Goal: Obtain resource: Download file/media

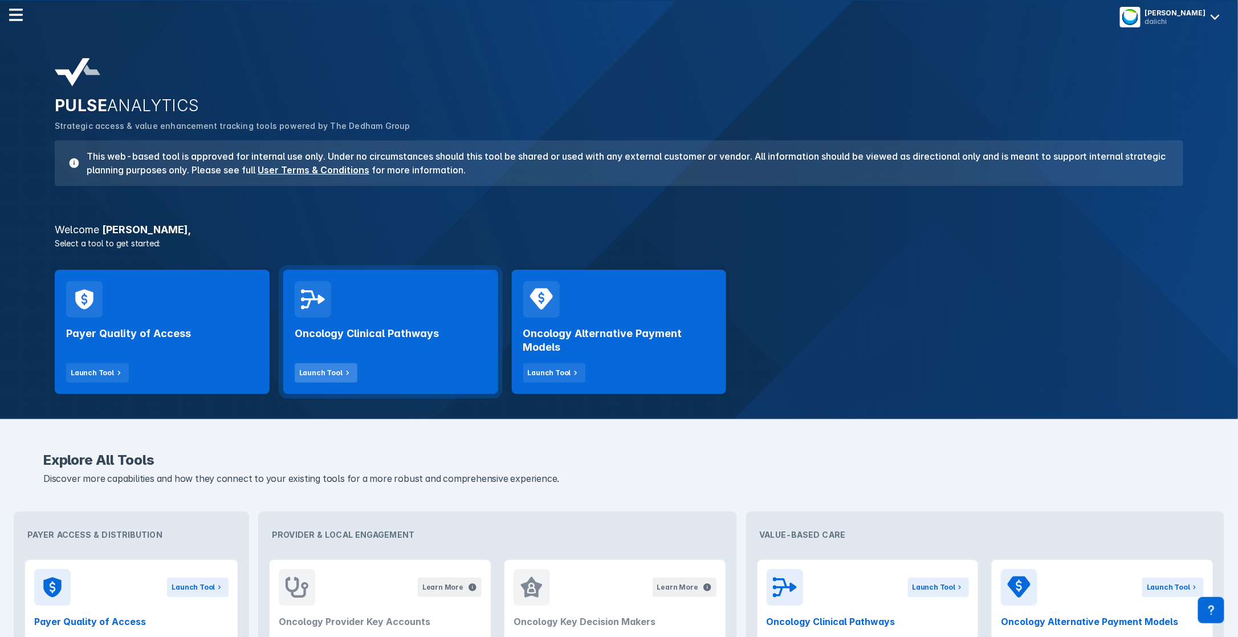
click at [331, 371] on div "Launch Tool" at bounding box center [320, 373] width 43 height 10
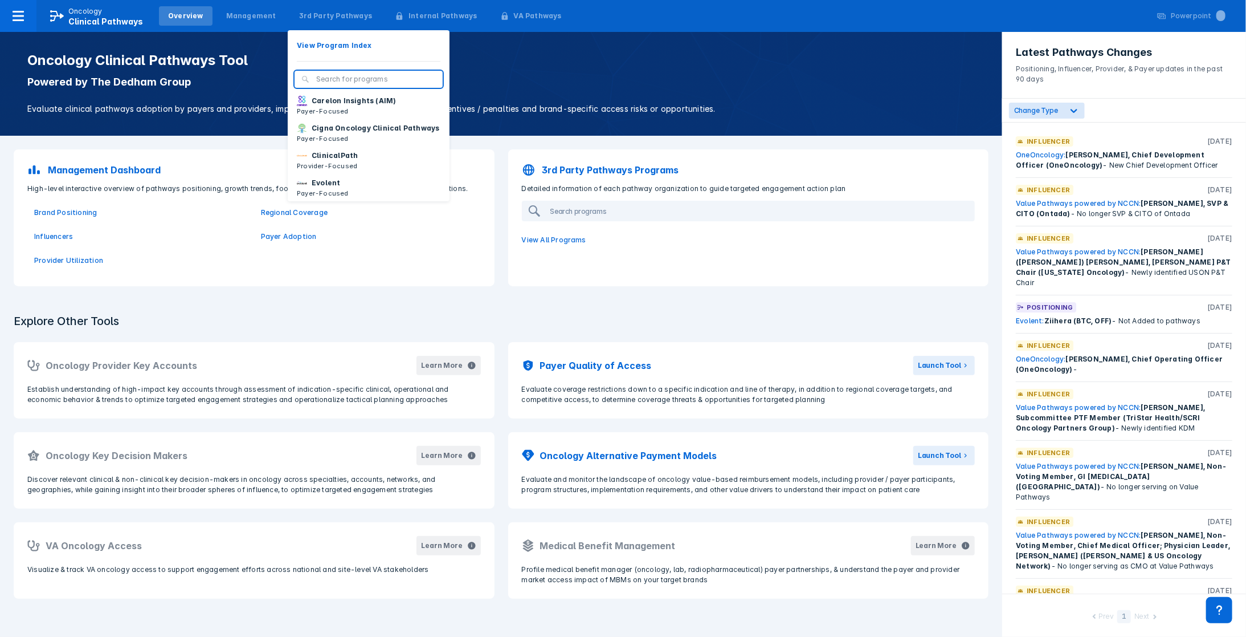
click at [320, 77] on input "search" at bounding box center [376, 79] width 120 height 10
click at [318, 18] on div "3rd Party Pathways" at bounding box center [336, 16] width 74 height 10
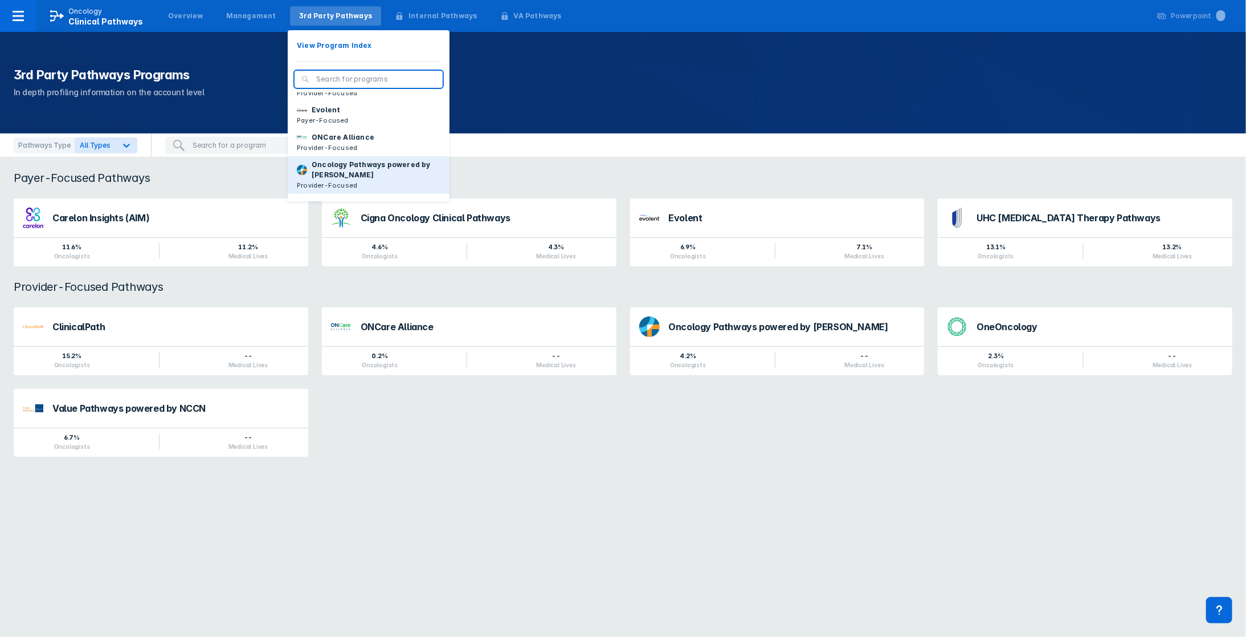
scroll to position [114, 0]
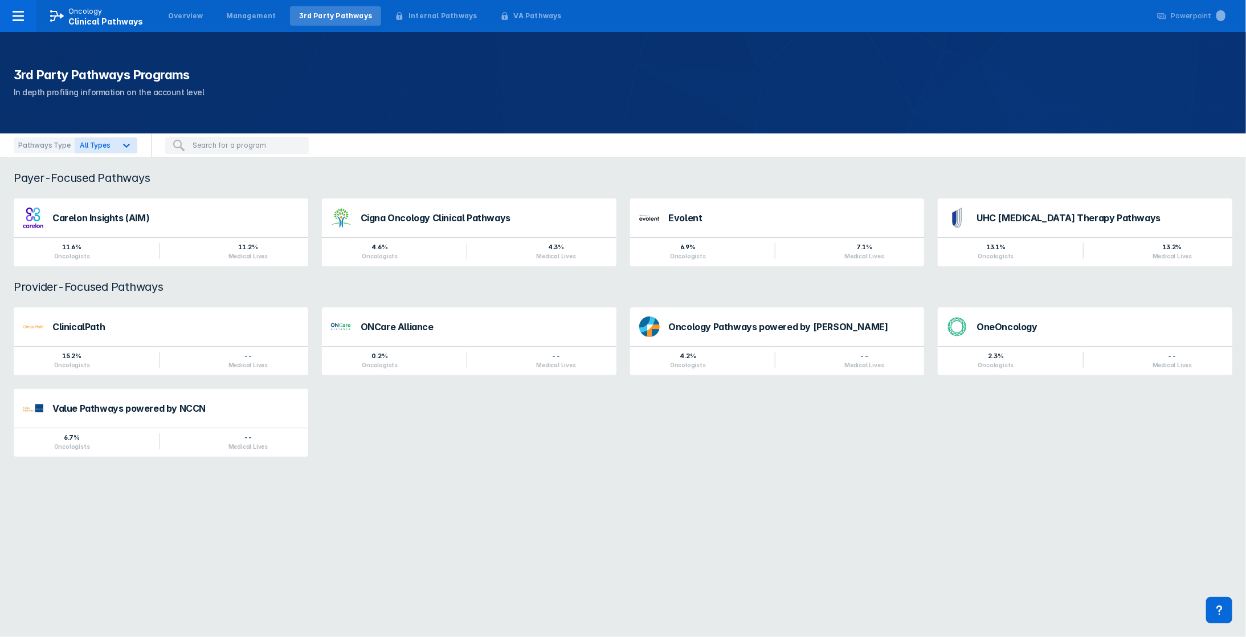
click at [217, 66] on div "3rd Party Pathways Programs In depth profiling information on the account level" at bounding box center [623, 82] width 1246 height 101
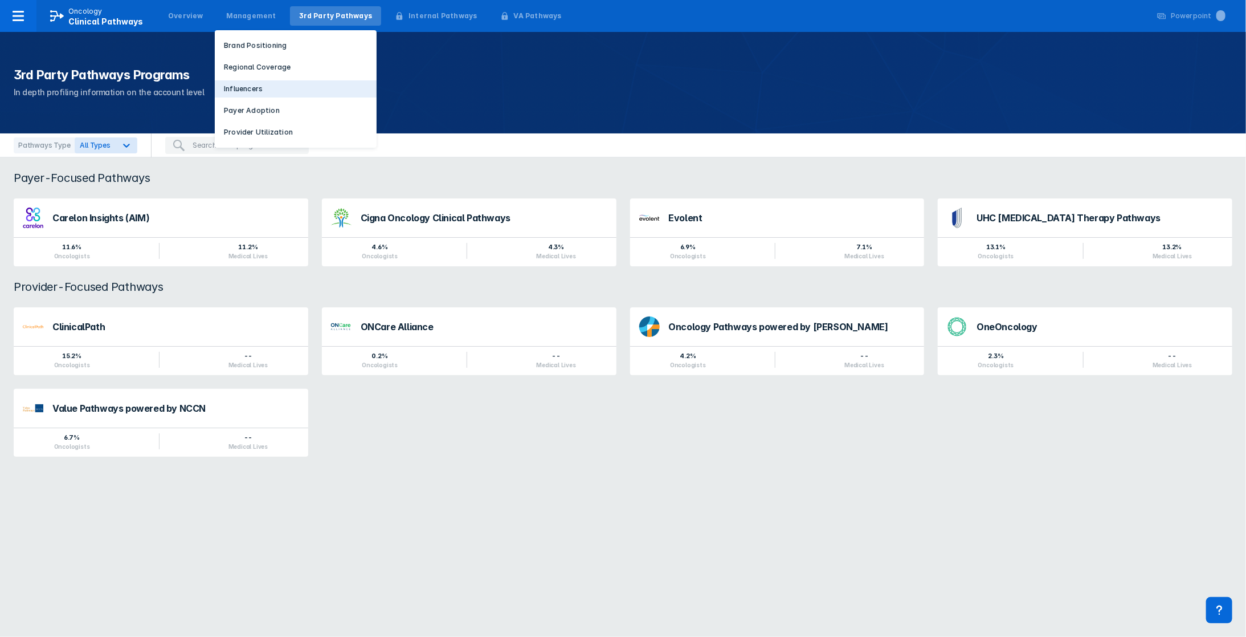
click at [231, 85] on p "Influencers" at bounding box center [243, 89] width 39 height 10
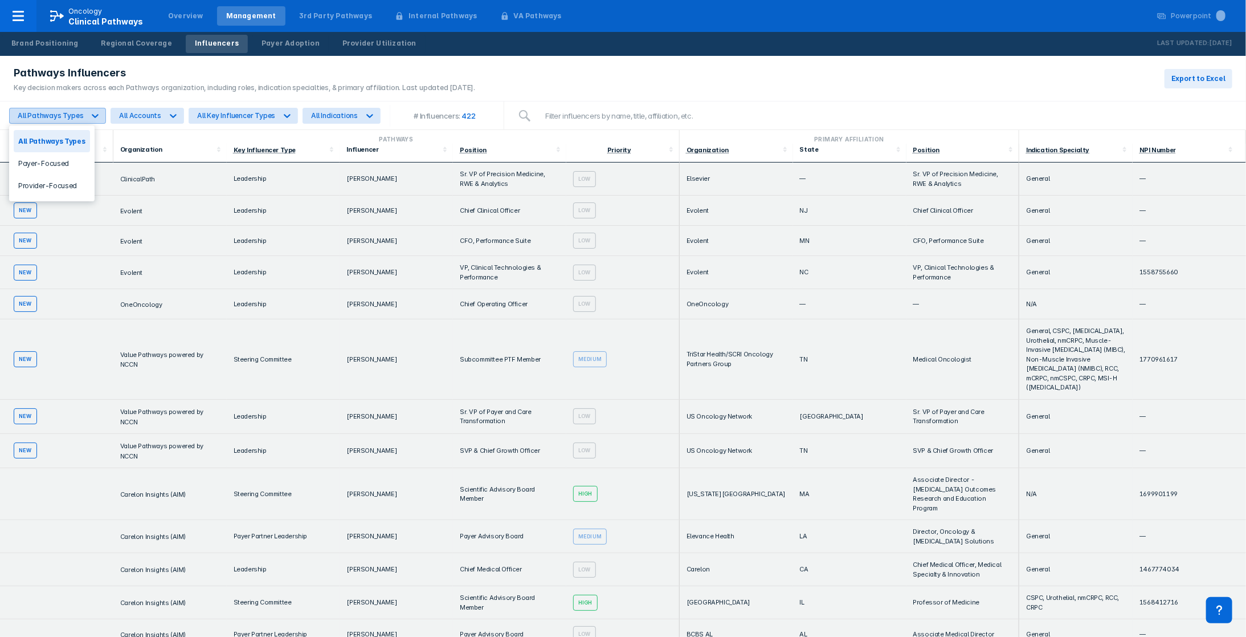
click at [84, 113] on div at bounding box center [94, 115] width 21 height 15
click at [50, 187] on div "Provider-Focused" at bounding box center [52, 185] width 76 height 22
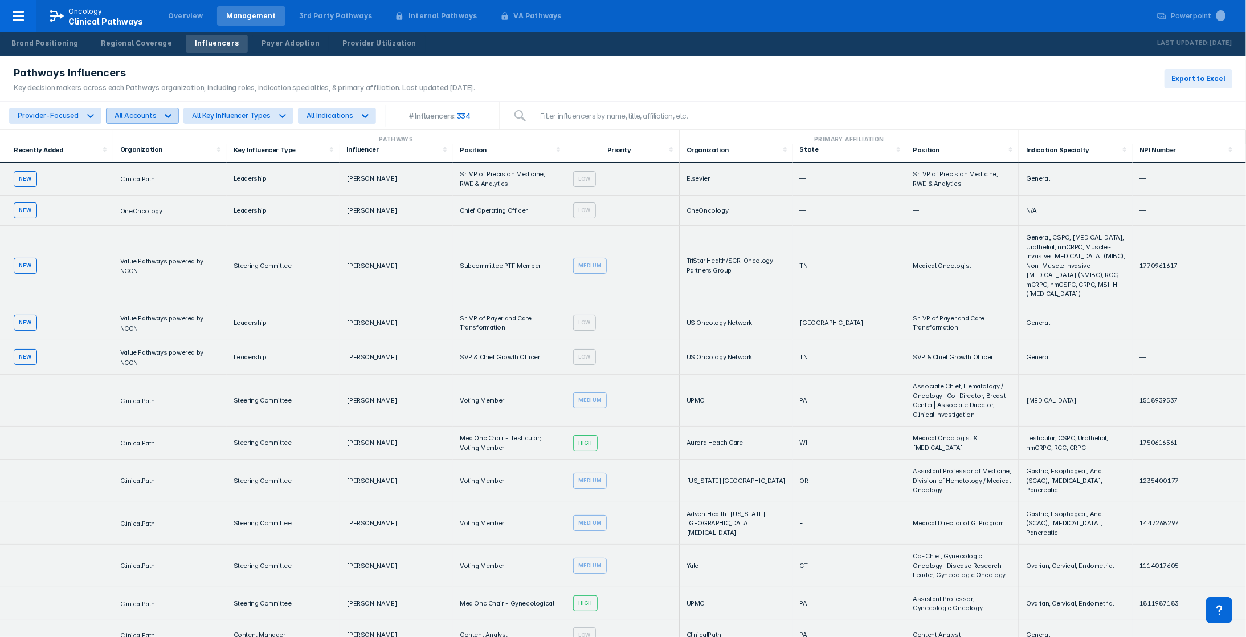
click at [162, 113] on icon at bounding box center [167, 115] width 11 height 11
click at [544, 90] on div "Pathways Influencers Key decision makers across each Pathways organization, inc…" at bounding box center [623, 79] width 1246 height 46
click at [137, 113] on div "All Accounts" at bounding box center [136, 115] width 42 height 9
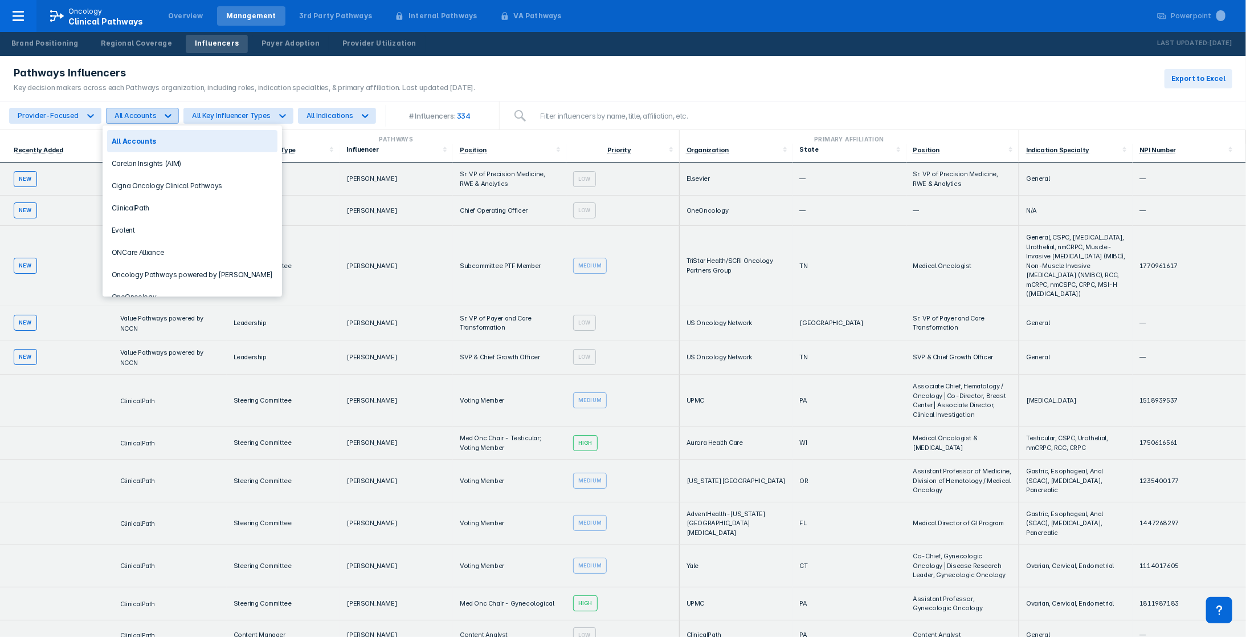
click at [150, 114] on div "All Accounts" at bounding box center [136, 115] width 42 height 9
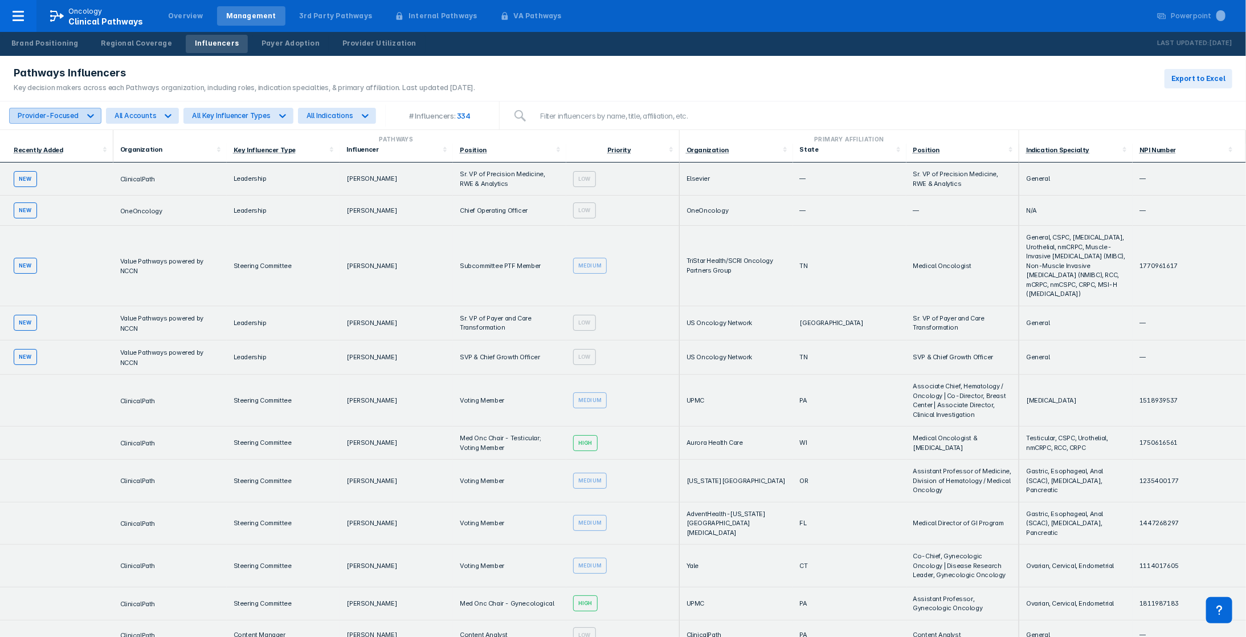
click at [89, 115] on icon at bounding box center [90, 115] width 11 height 11
click at [48, 190] on div "Provider-Focused" at bounding box center [50, 185] width 73 height 22
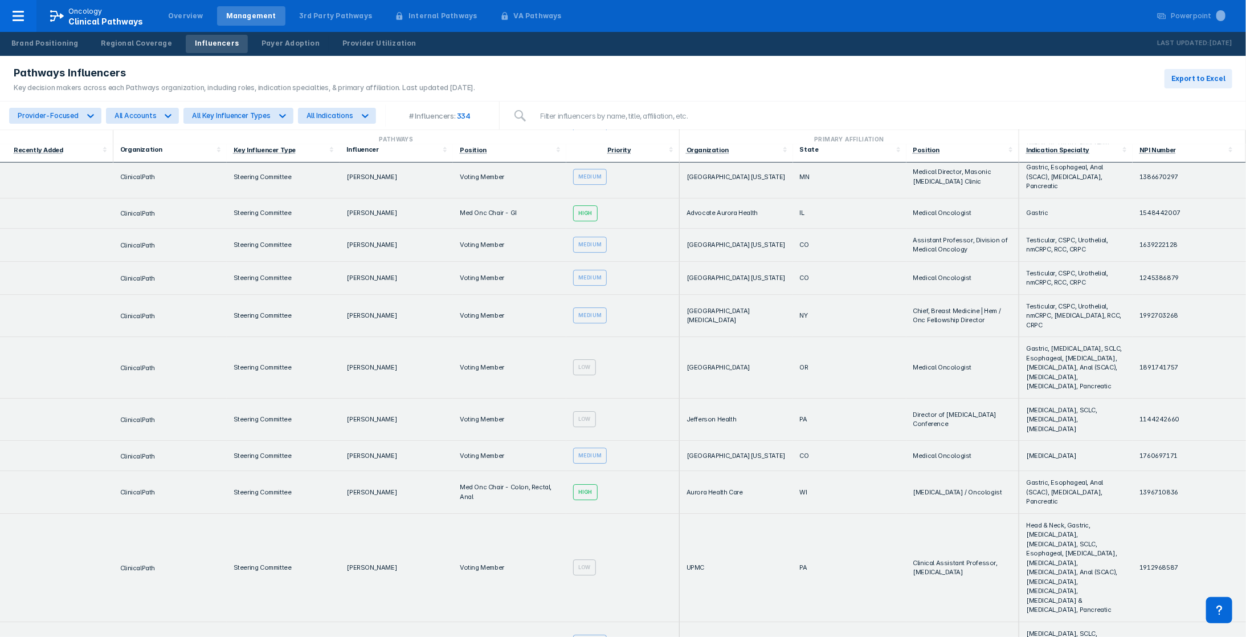
scroll to position [2391, 0]
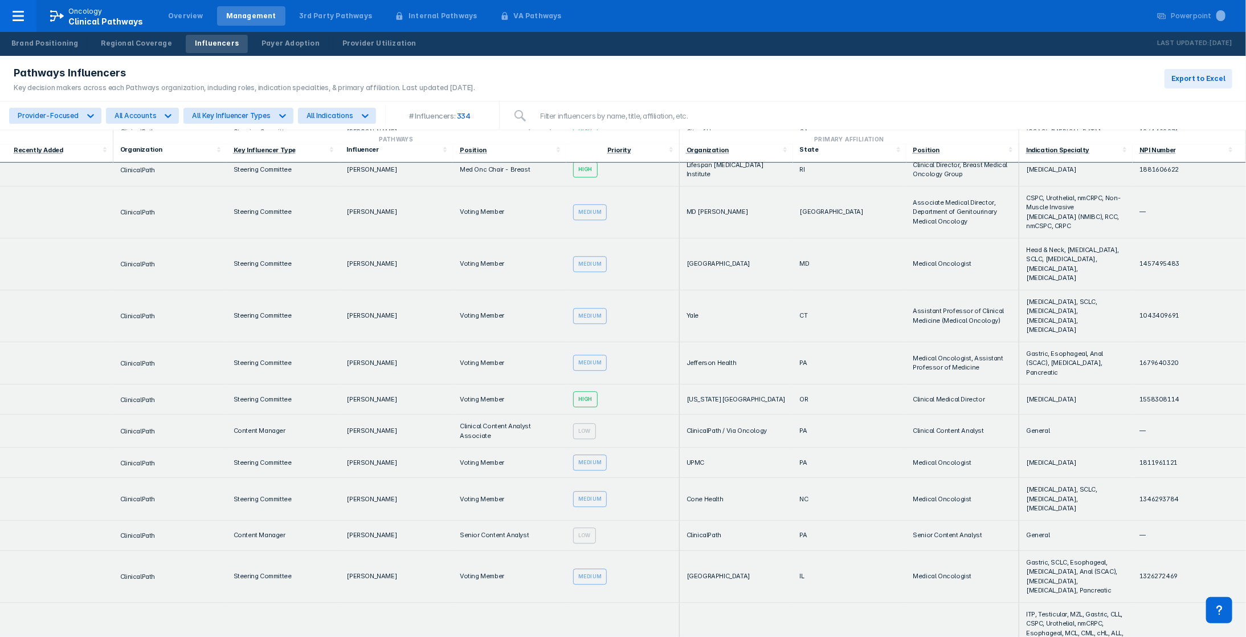
scroll to position [2107, 0]
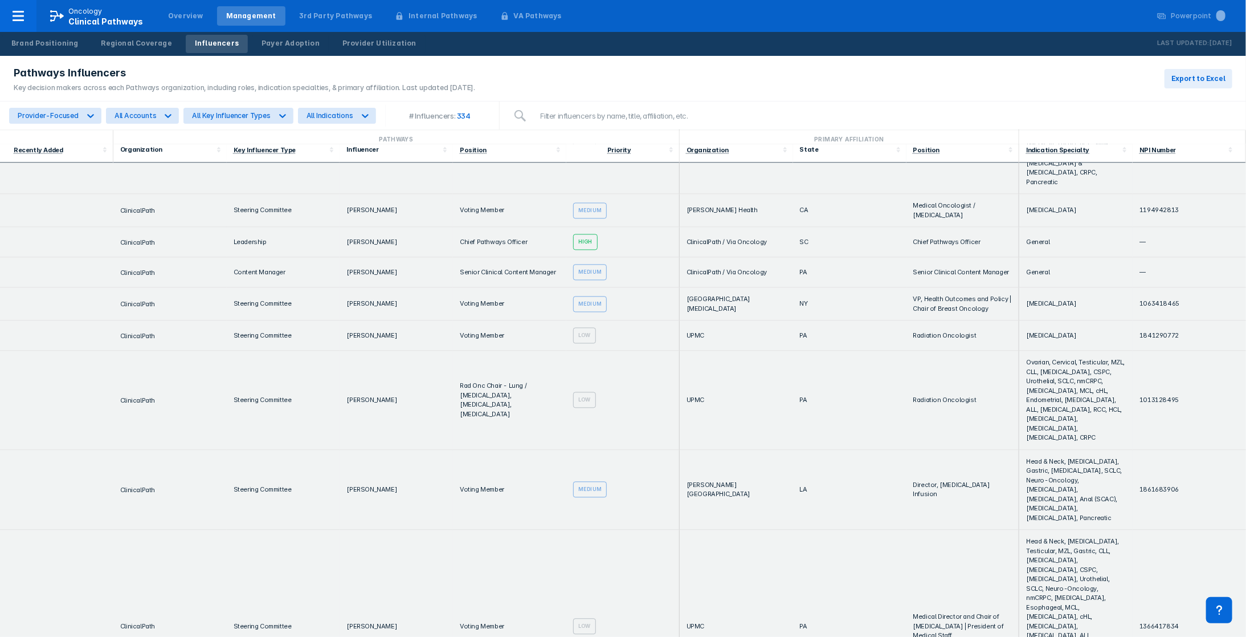
scroll to position [1452, 0]
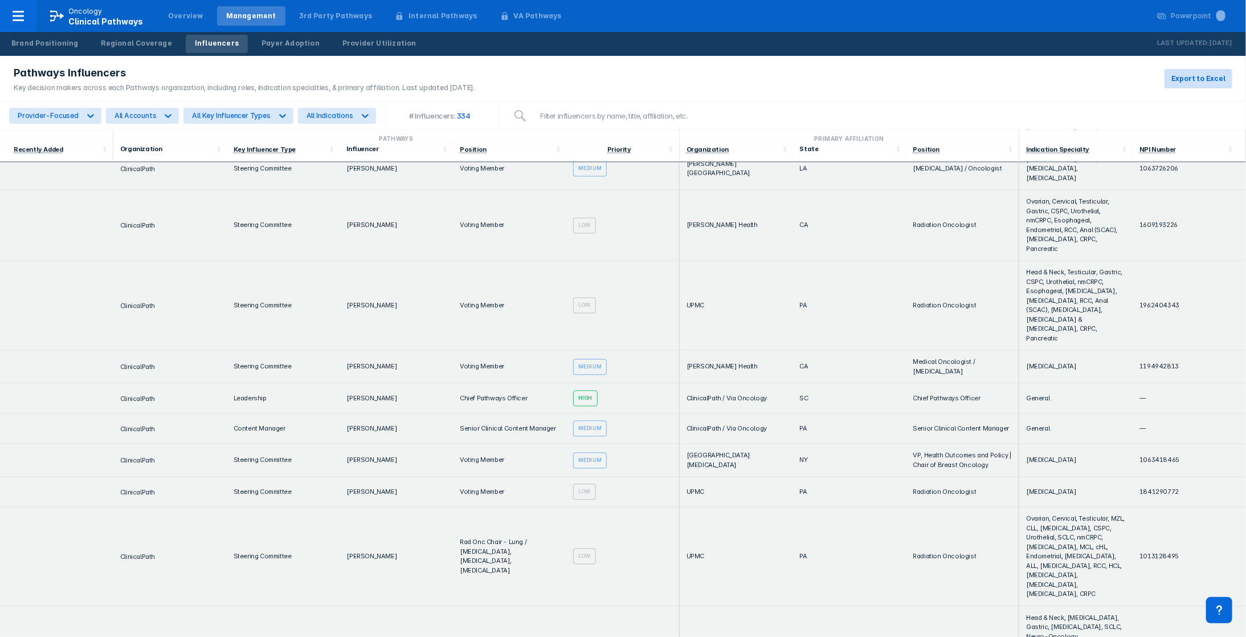
click at [1218, 81] on span "Export to Excel" at bounding box center [1199, 79] width 54 height 10
click at [174, 87] on div "Pathways Influencers Key decision makers across each Pathways organization, inc…" at bounding box center [623, 318] width 1246 height 637
